Goal: Task Accomplishment & Management: Manage account settings

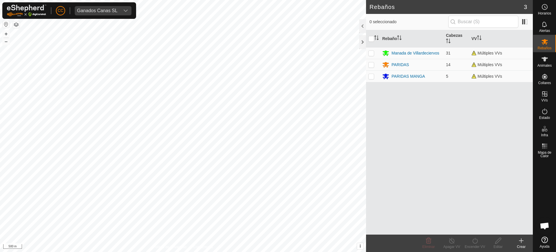
scroll to position [404, 0]
click at [107, 9] on div "Ganados Canas SL" at bounding box center [97, 10] width 41 height 5
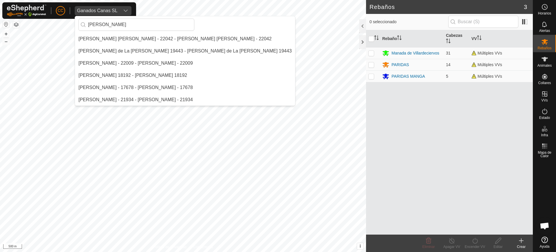
scroll to position [0, 0]
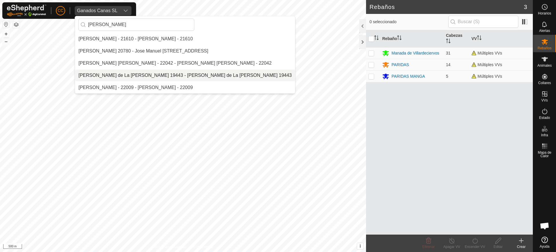
type input "[PERSON_NAME]"
click at [137, 76] on li "[PERSON_NAME] de La [PERSON_NAME] 19443 - [PERSON_NAME] de La [PERSON_NAME] 194…" at bounding box center [185, 76] width 220 height 12
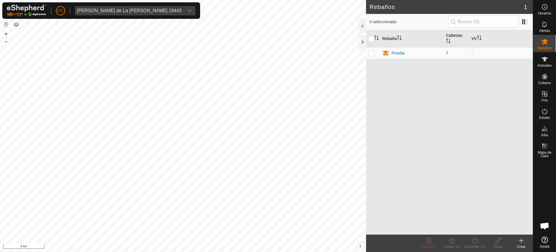
scroll to position [399, 0]
click at [545, 63] on es-animals-svg-icon at bounding box center [545, 58] width 10 height 9
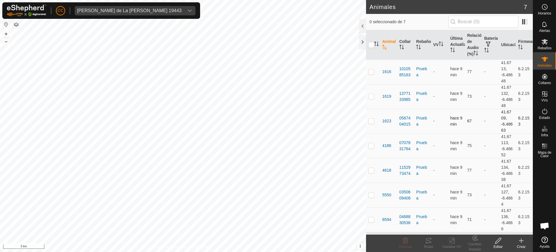
scroll to position [4, 0]
click at [445, 48] on th "VV" at bounding box center [439, 45] width 17 height 30
click at [545, 30] on span "Alertas" at bounding box center [544, 30] width 11 height 3
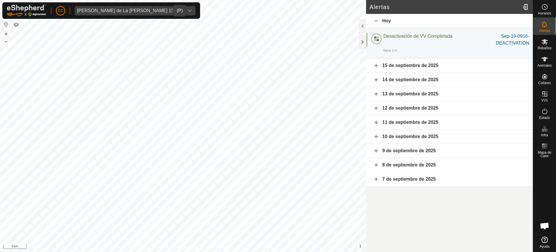
click at [117, 10] on div "[PERSON_NAME] de La [PERSON_NAME] 19443" at bounding box center [129, 10] width 105 height 5
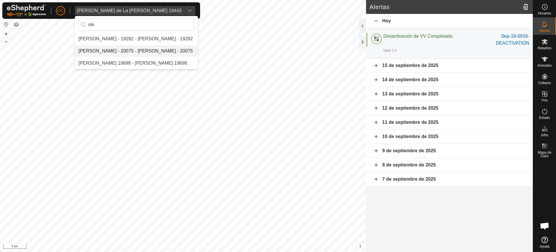
type input "ole"
click at [105, 46] on li "[PERSON_NAME] - 20075 - [PERSON_NAME] - 20075" at bounding box center [136, 51] width 123 height 12
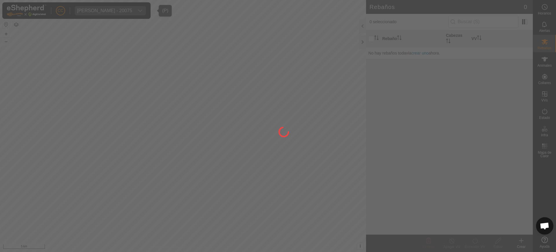
click at [362, 108] on div at bounding box center [278, 126] width 556 height 252
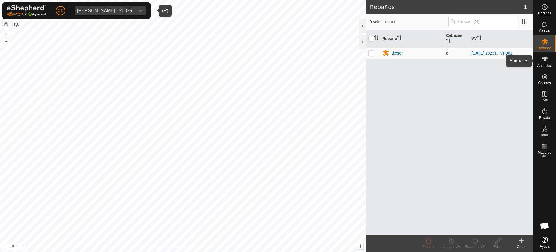
click at [545, 65] on span "Animales" at bounding box center [545, 65] width 14 height 3
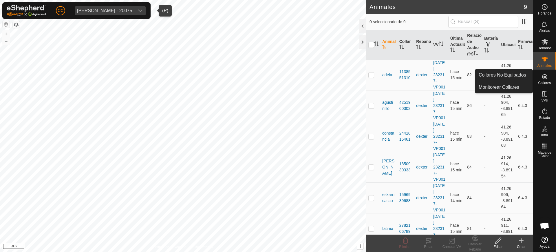
click at [545, 81] on span "Collares" at bounding box center [544, 82] width 13 height 3
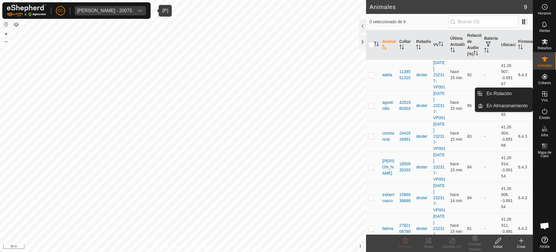
click at [545, 92] on icon at bounding box center [544, 93] width 7 height 7
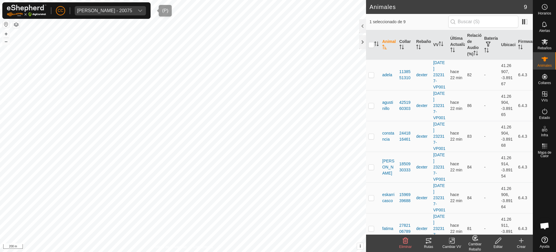
click at [97, 8] on span "[PERSON_NAME] - 20075" at bounding box center [105, 10] width 60 height 9
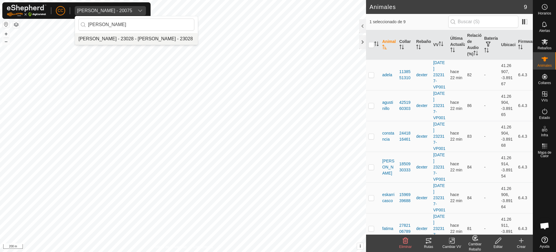
type input "[PERSON_NAME]"
click at [119, 39] on li "[PERSON_NAME] - 23028 - [PERSON_NAME] - 23028" at bounding box center [136, 39] width 123 height 12
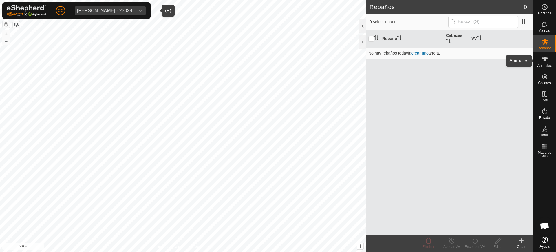
click at [549, 65] on span "Animales" at bounding box center [545, 65] width 14 height 3
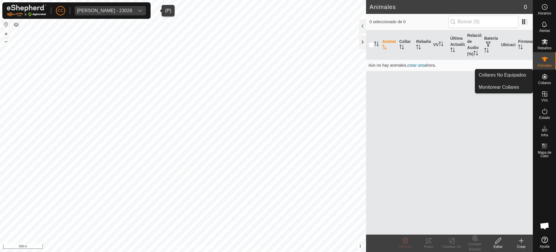
click at [548, 77] on icon at bounding box center [544, 76] width 7 height 7
click at [521, 77] on link "Collares No Equipados" at bounding box center [503, 75] width 57 height 12
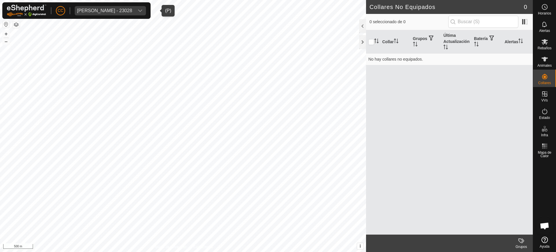
click at [103, 8] on div "[PERSON_NAME] - 23028" at bounding box center [104, 10] width 55 height 5
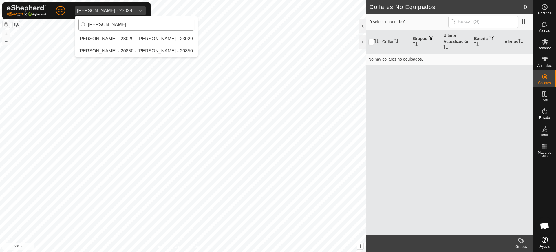
type input "[PERSON_NAME]"
click at [123, 39] on li "[PERSON_NAME] - 23029 - [PERSON_NAME] - 23029" at bounding box center [136, 39] width 123 height 12
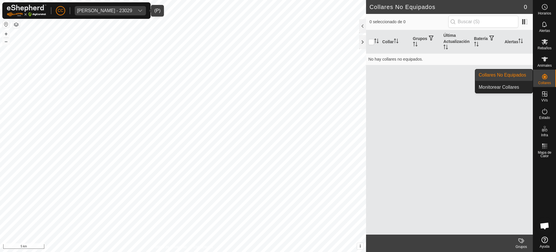
click at [556, 83] on div "Collares" at bounding box center [544, 78] width 23 height 17
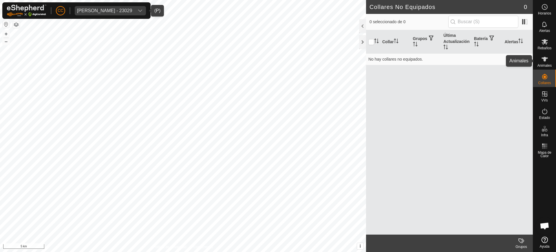
click at [548, 60] on es-animals-svg-icon at bounding box center [545, 58] width 10 height 9
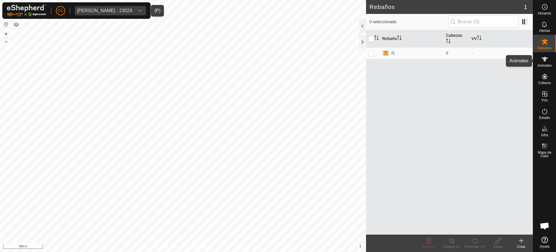
click at [545, 60] on icon at bounding box center [545, 59] width 6 height 5
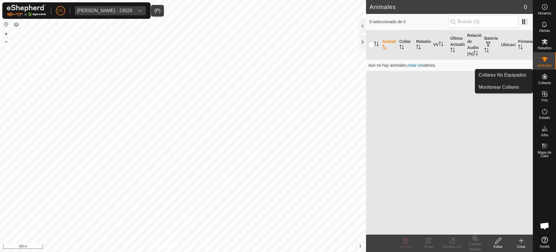
click at [544, 79] on icon at bounding box center [544, 76] width 5 height 5
click at [512, 73] on link "Collares No Equipados" at bounding box center [503, 75] width 57 height 12
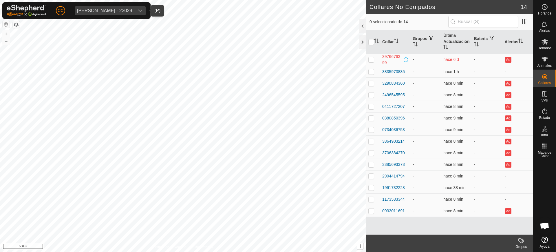
click at [370, 57] on p-checkbox at bounding box center [371, 59] width 6 height 5
click at [540, 226] on span "Chat abierto" at bounding box center [544, 225] width 17 height 17
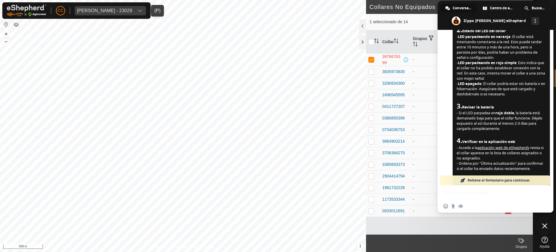
scroll to position [404, 0]
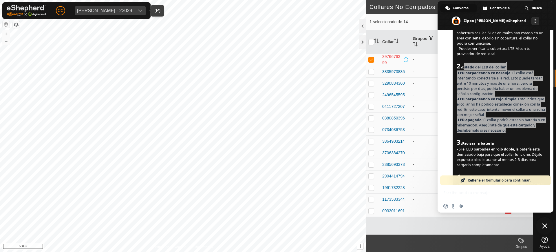
drag, startPoint x: 465, startPoint y: 67, endPoint x: 522, endPoint y: 131, distance: 85.2
click at [522, 131] on span "Gracias por la aclaración. Si el collar celular no se conecta desde [DATE], aqu…" at bounding box center [501, 134] width 97 height 303
copy span "stado del LED del collar - LED parpadeando en naranja : El collar está intentan…"
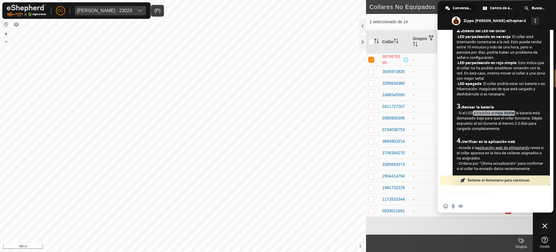
drag, startPoint x: 467, startPoint y: 113, endPoint x: 516, endPoint y: 113, distance: 49.0
click at [516, 113] on span "Gracias por la aclaración. Si el collar celular no se conecta desde [DATE], aqu…" at bounding box center [501, 92] width 89 height 287
copy span "LED parpadea en rojo doble ,"
checkbox input "false"
checkbox input "true"
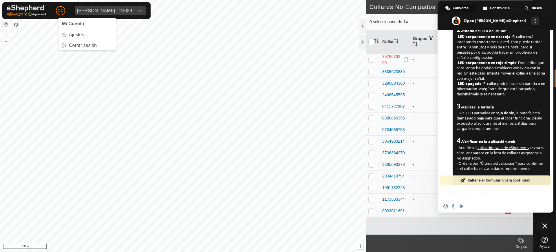
click at [59, 12] on span "CC" at bounding box center [61, 11] width 6 height 6
click at [61, 11] on span "CC" at bounding box center [61, 11] width 6 height 6
click at [88, 43] on link "Cerrar sesión" at bounding box center [87, 45] width 57 height 9
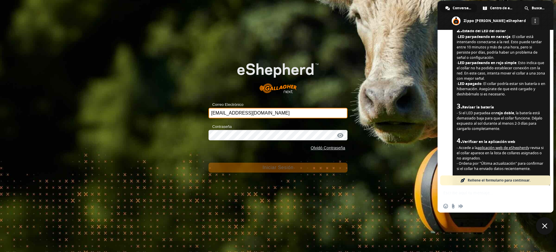
drag, startPoint x: 283, startPoint y: 114, endPoint x: 144, endPoint y: 114, distance: 139.0
click at [144, 114] on div "Correo Electrónico ccallejero@digitanimal.com Contraseña Olvidó Contraseña Inic…" at bounding box center [278, 126] width 556 height 252
type input "gregorioalamon@correoganadero.es"
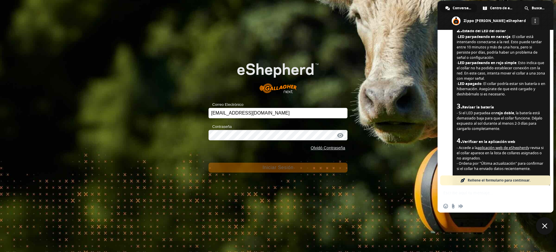
click at [282, 166] on span "Iniciar Sesión" at bounding box center [277, 167] width 31 height 5
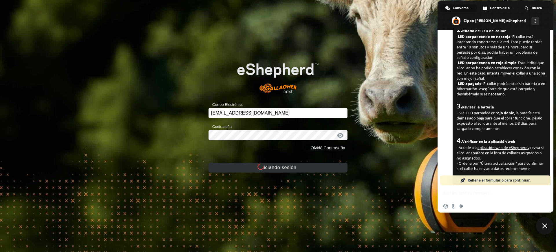
click at [281, 167] on button "Iniciando sesión" at bounding box center [278, 167] width 139 height 10
